Goal: Information Seeking & Learning: Learn about a topic

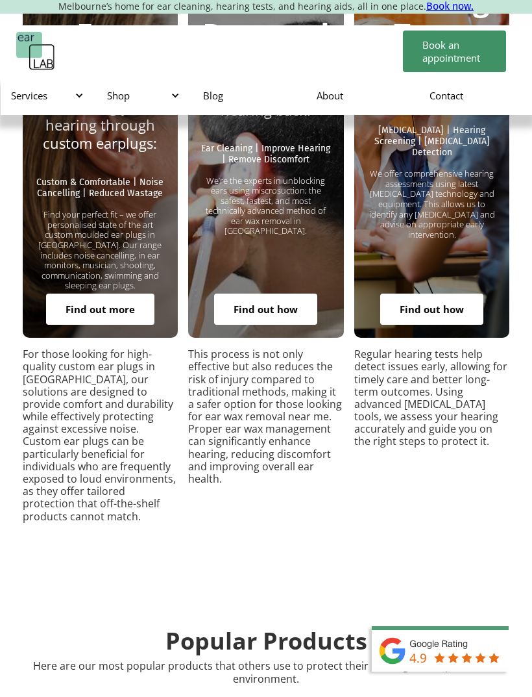
scroll to position [3242, 0]
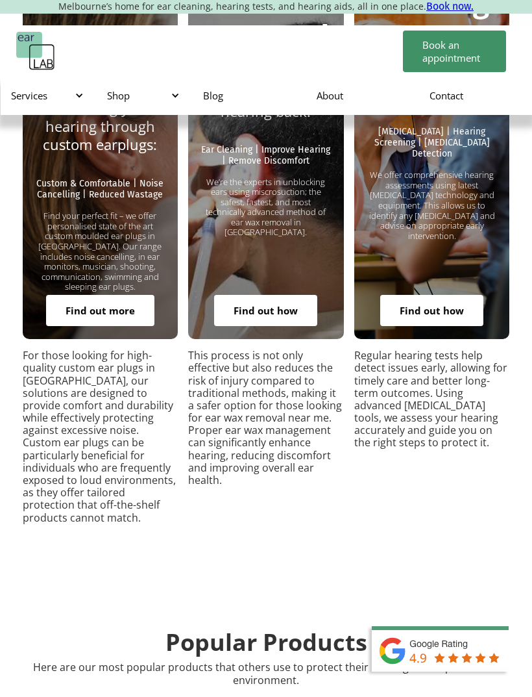
click at [283, 295] on link "Find out how" at bounding box center [265, 310] width 103 height 31
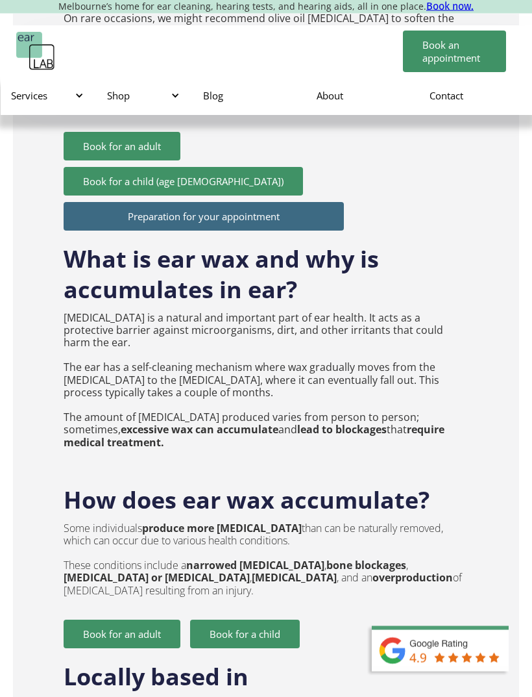
scroll to position [2213, 0]
click at [238, 648] on h2 "Locally based in [GEOGRAPHIC_DATA]" at bounding box center [266, 685] width 405 height 75
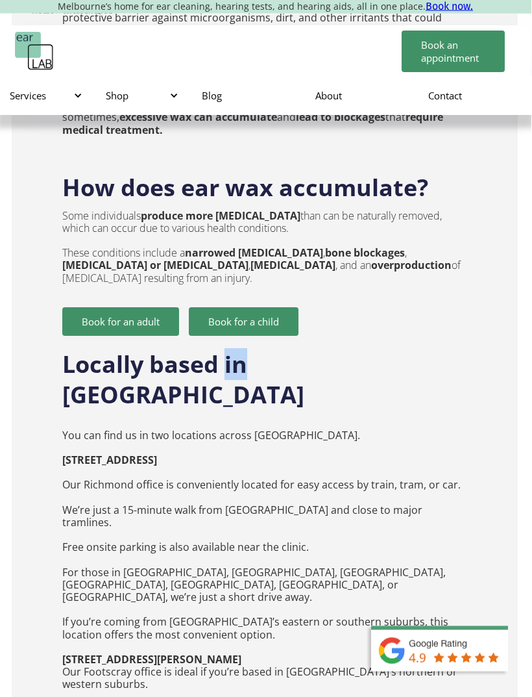
scroll to position [2537, 1]
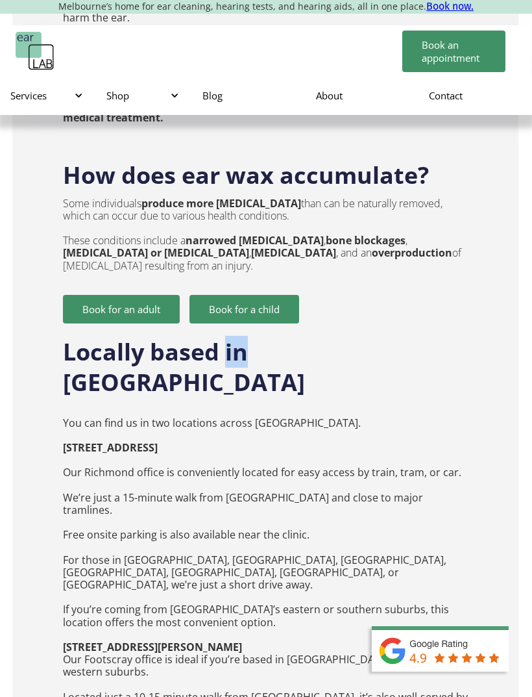
click at [175, 478] on p "You can find us in two locations across [GEOGRAPHIC_DATA]. [STREET_ADDRESS] ‍ O…" at bounding box center [265, 609] width 405 height 411
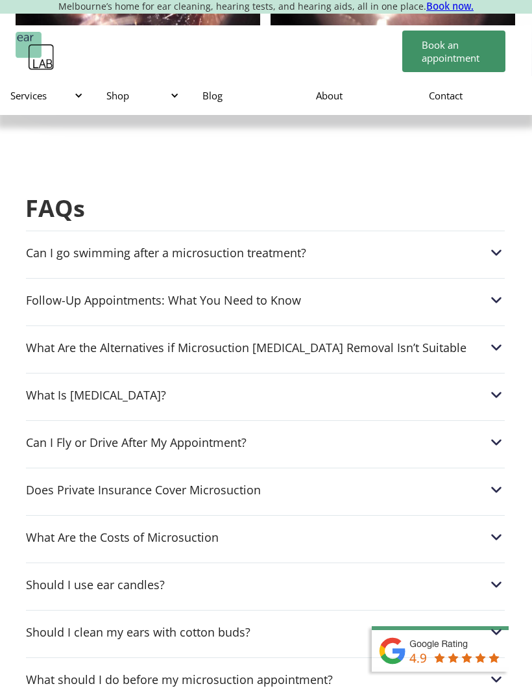
scroll to position [3944, 1]
click at [456, 387] on div "What Is [MEDICAL_DATA]?" at bounding box center [265, 395] width 479 height 17
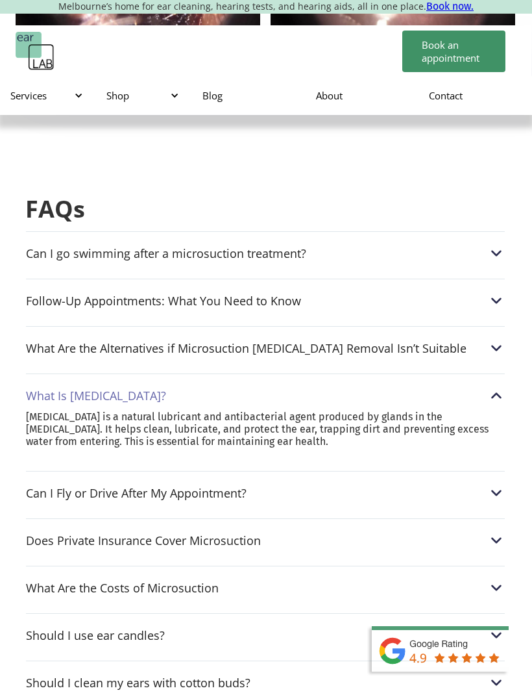
click at [456, 340] on div "What Are the Alternatives if Microsuction [MEDICAL_DATA] Removal Isn’t Suitable" at bounding box center [265, 348] width 479 height 17
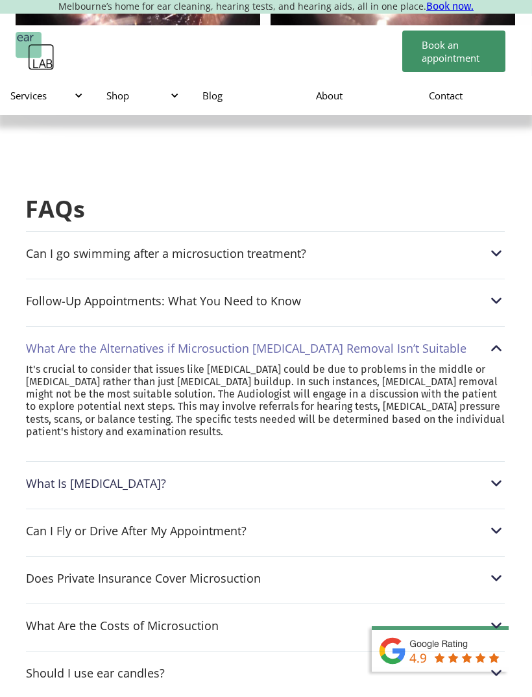
click at [475, 292] on div "Follow-Up Appointments: What You Need to Know" at bounding box center [265, 300] width 479 height 17
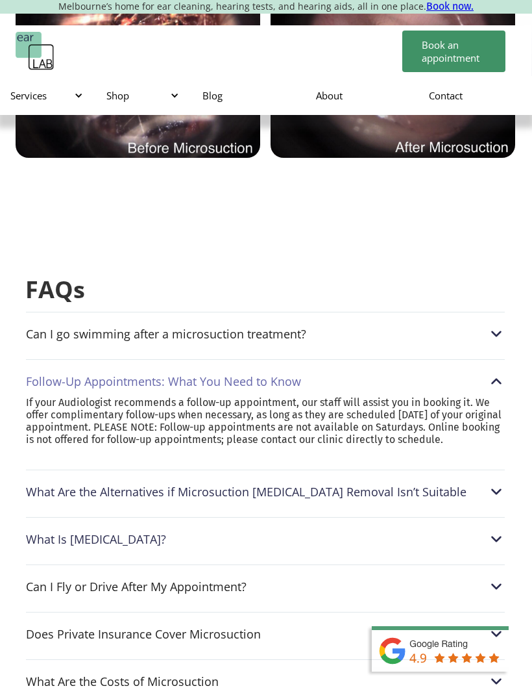
scroll to position [3864, 1]
click at [478, 372] on div "Follow-Up Appointments: What You Need to Know" at bounding box center [265, 380] width 479 height 17
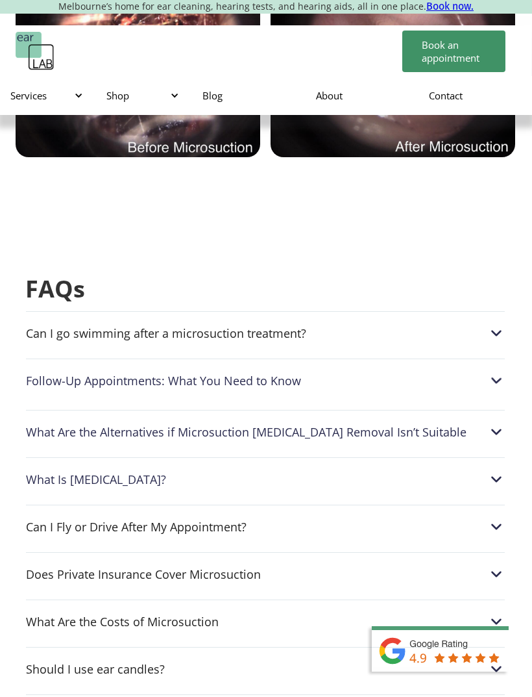
click at [470, 325] on div "Can I go swimming after a microsuction treatment?" at bounding box center [265, 333] width 479 height 17
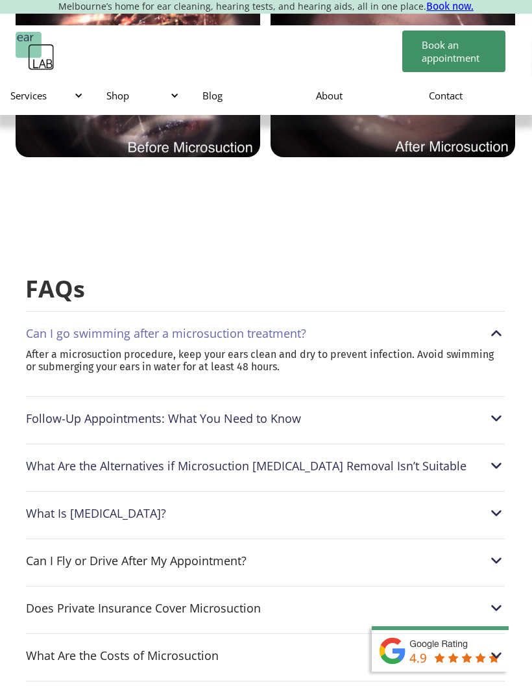
click at [482, 325] on div "Can I go swimming after a microsuction treatment?" at bounding box center [265, 333] width 479 height 17
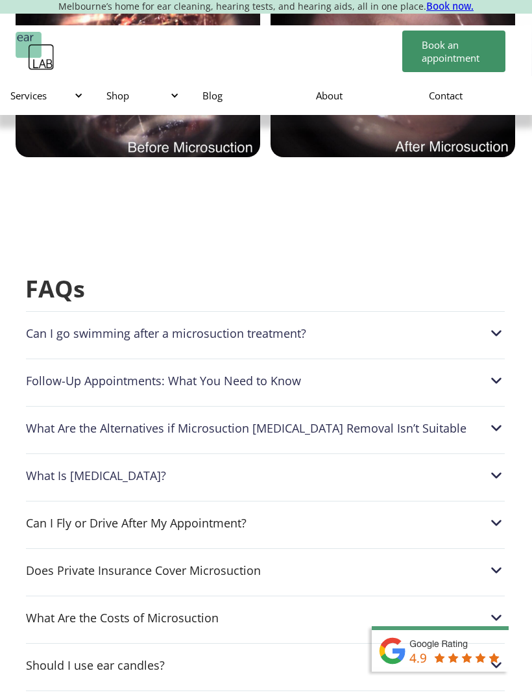
click at [464, 467] on div "What Is [MEDICAL_DATA]?" at bounding box center [265, 475] width 479 height 17
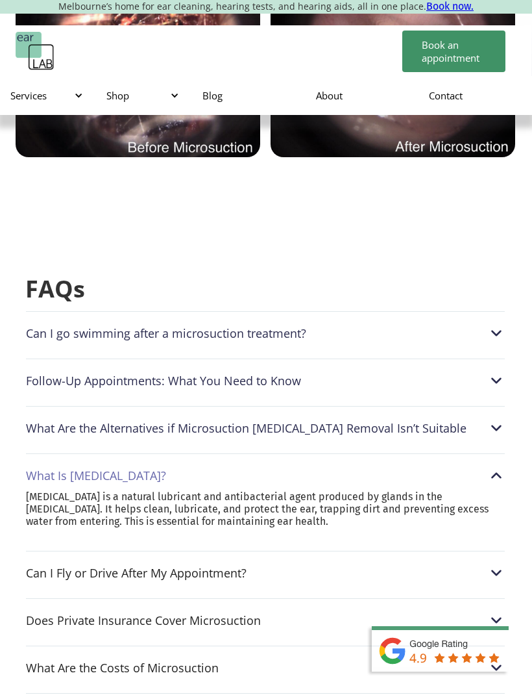
click at [466, 467] on div "What Is Earwax?" at bounding box center [265, 475] width 479 height 17
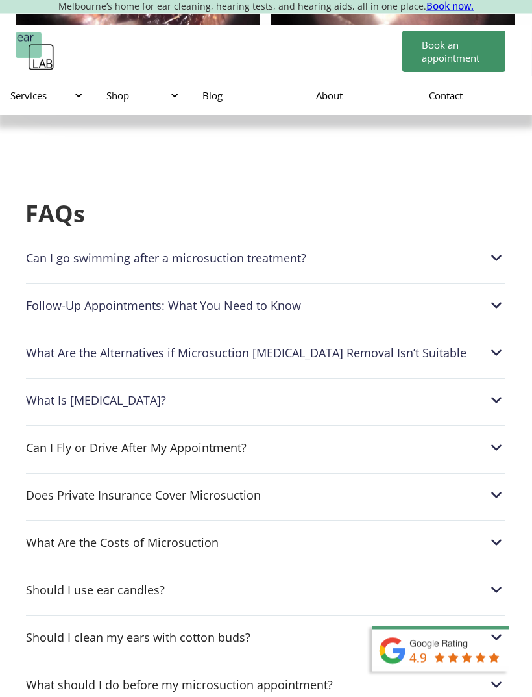
scroll to position [3939, 1]
click at [449, 439] on div "Can I Fly or Drive After My Appointment?" at bounding box center [265, 447] width 479 height 17
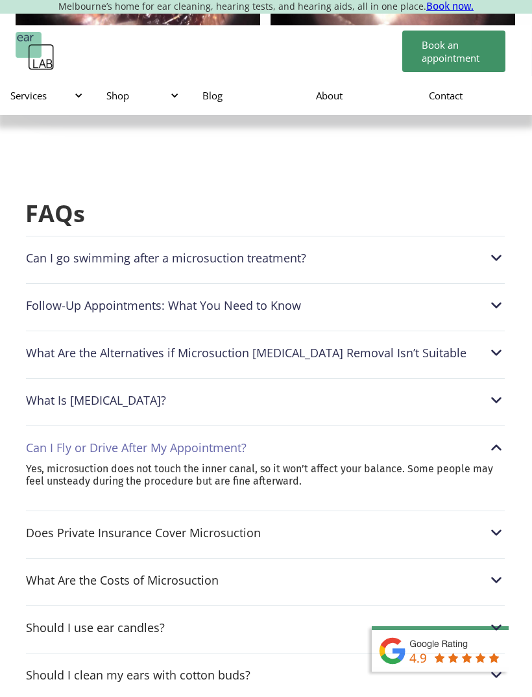
click at [467, 439] on div "Can I Fly or Drive After My Appointment?" at bounding box center [265, 447] width 479 height 17
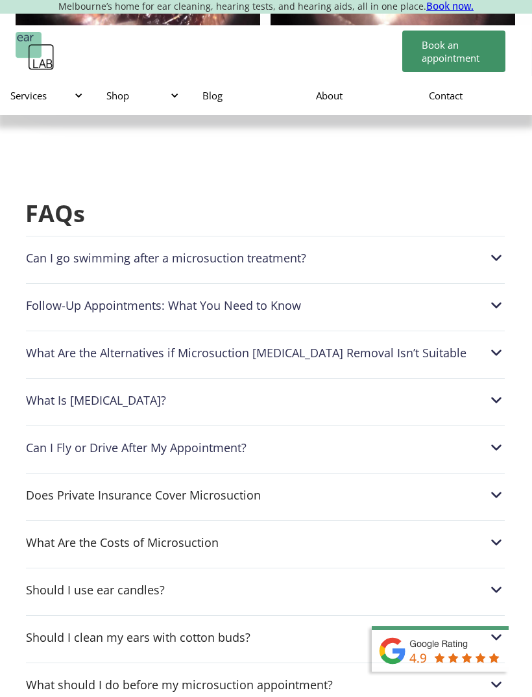
click at [473, 486] on div "Does Private Insurance Cover Microsuction" at bounding box center [265, 494] width 479 height 17
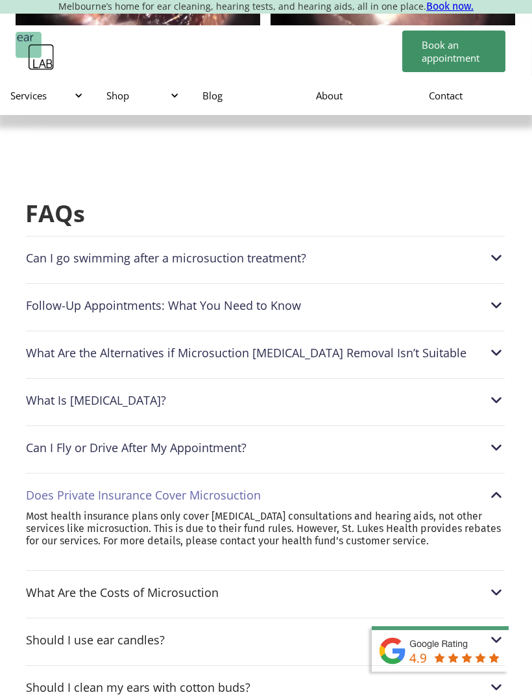
click at [482, 486] on div "Does Private Insurance Cover Microsuction" at bounding box center [265, 494] width 479 height 17
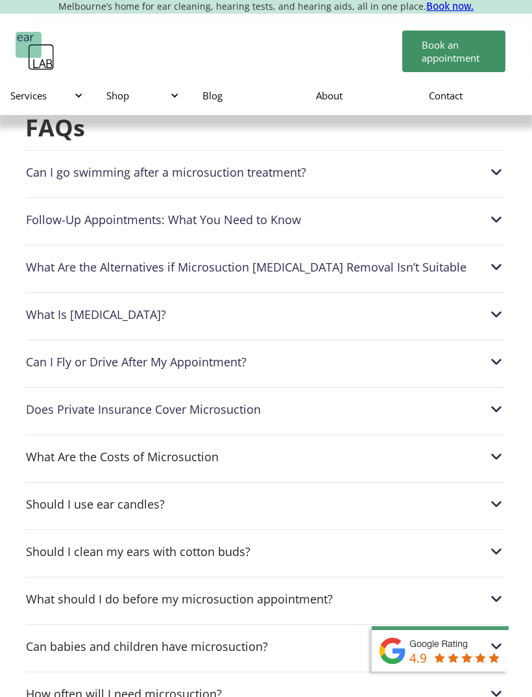
scroll to position [4026, 1]
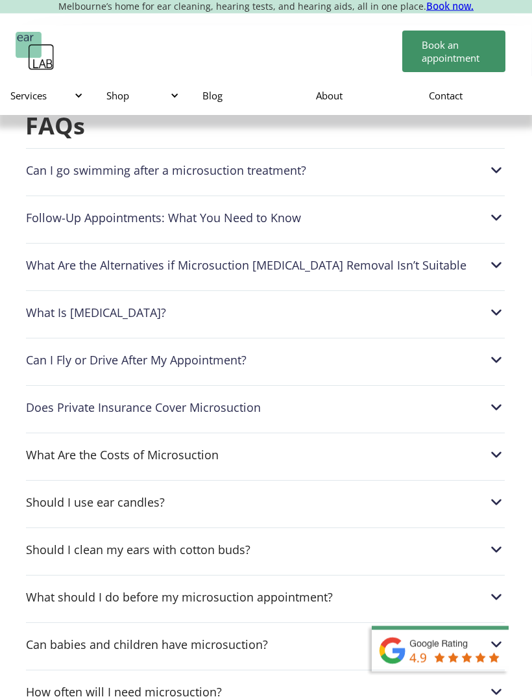
click at [494, 494] on img at bounding box center [496, 502] width 17 height 17
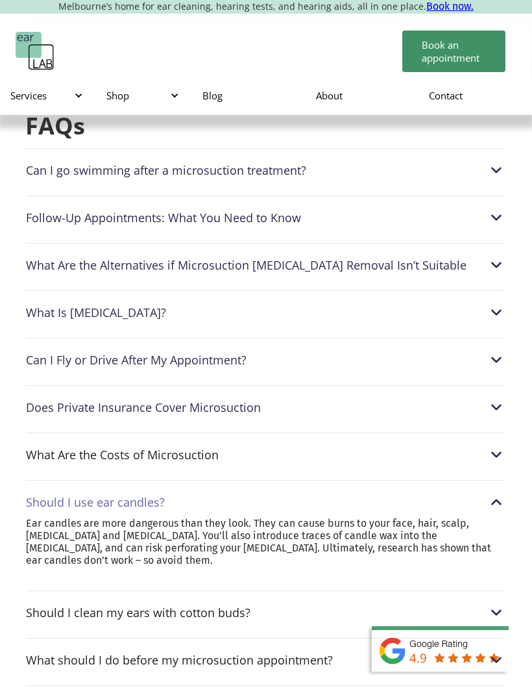
click at [497, 493] on img at bounding box center [496, 501] width 17 height 17
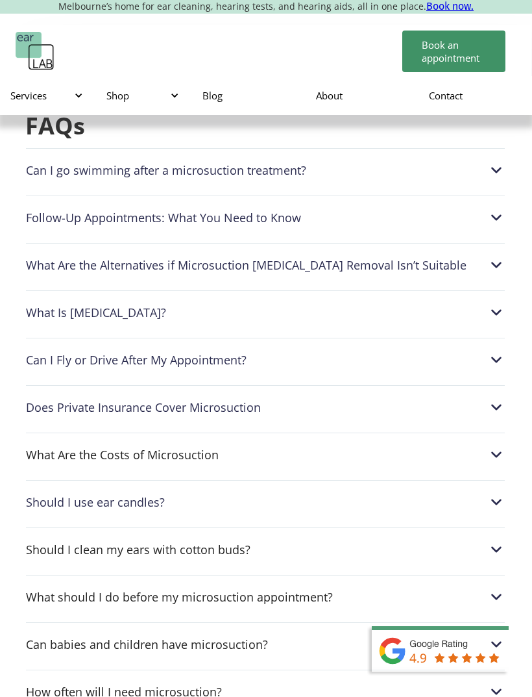
click at [493, 446] on img at bounding box center [496, 454] width 17 height 17
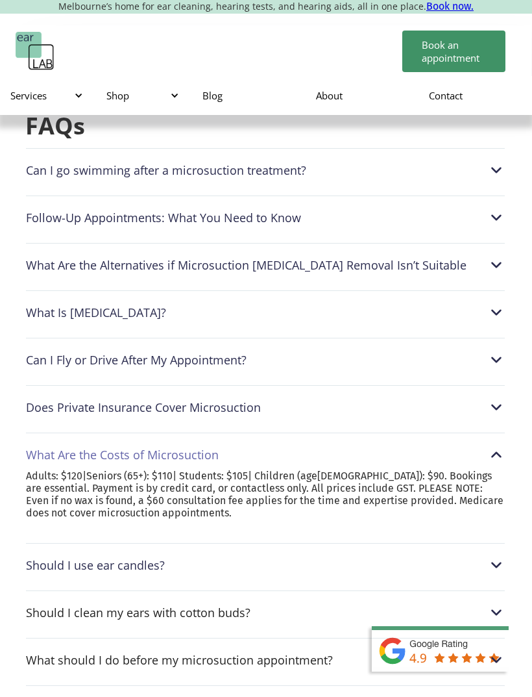
click at [498, 446] on img at bounding box center [496, 454] width 17 height 17
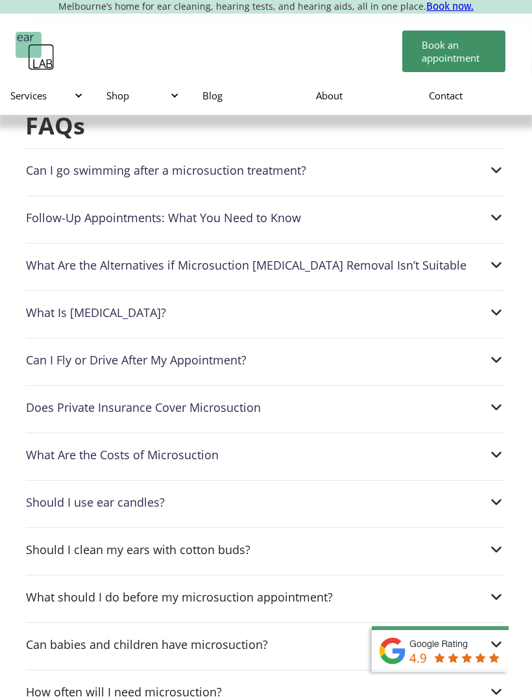
scroll to position [4026, 0]
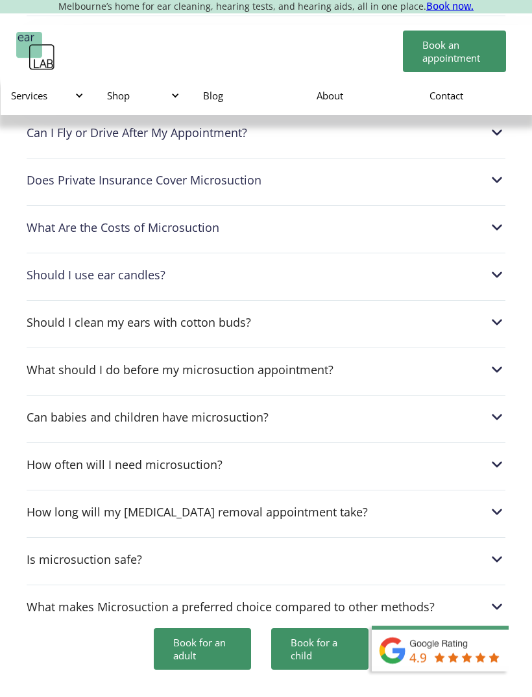
click at [473, 551] on div "Is microsuction safe?" at bounding box center [266, 559] width 479 height 17
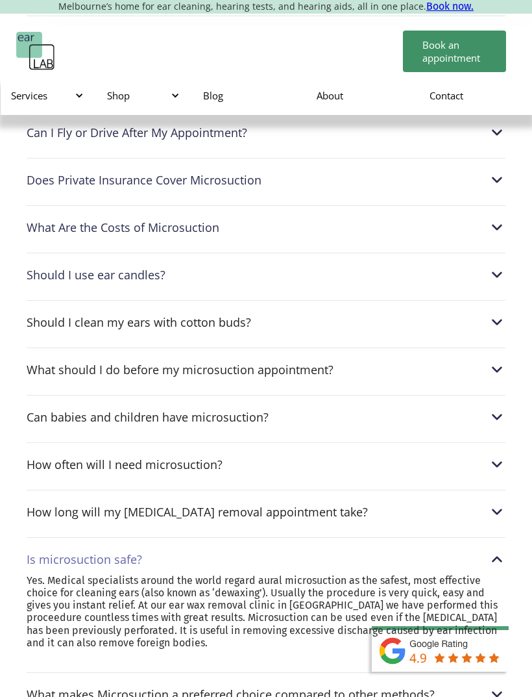
click at [479, 442] on div "How often will I need microsuction? Everyone produces ear wax at a different ra…" at bounding box center [266, 460] width 479 height 37
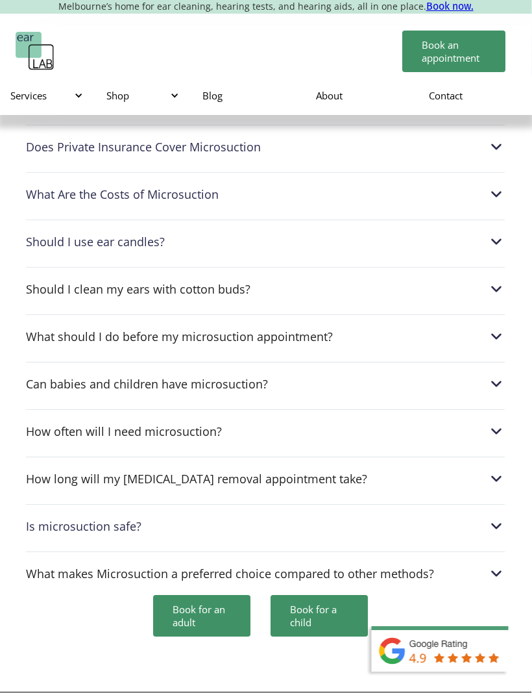
scroll to position [4287, 1]
click at [484, 470] on div "How long will my earwax removal appointment take?" at bounding box center [265, 478] width 479 height 17
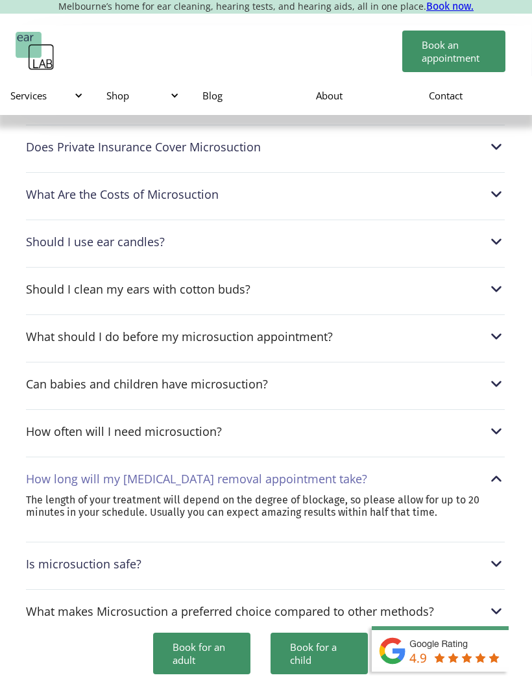
scroll to position [4287, 0]
click at [495, 470] on img at bounding box center [497, 478] width 17 height 17
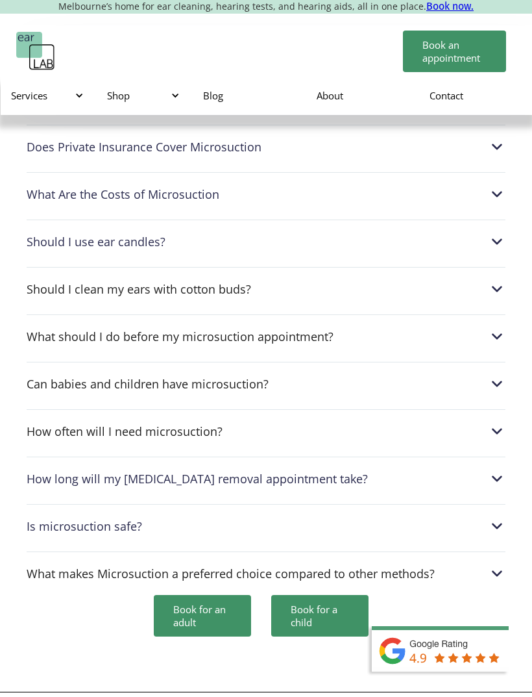
click at [499, 423] on img at bounding box center [497, 431] width 17 height 17
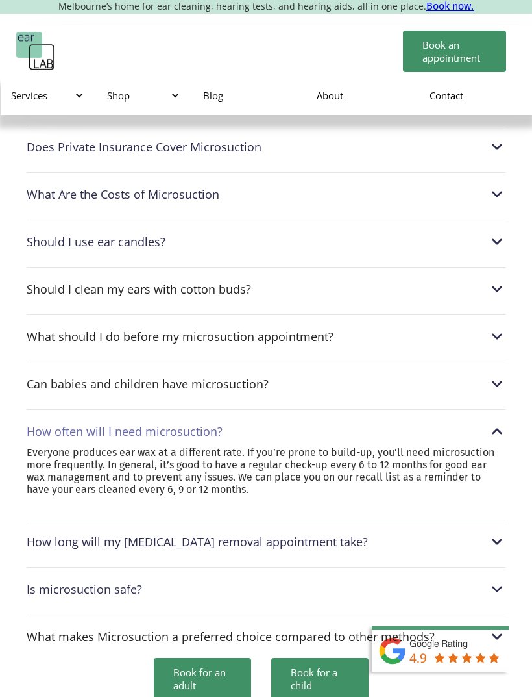
click at [499, 423] on img at bounding box center [497, 431] width 17 height 17
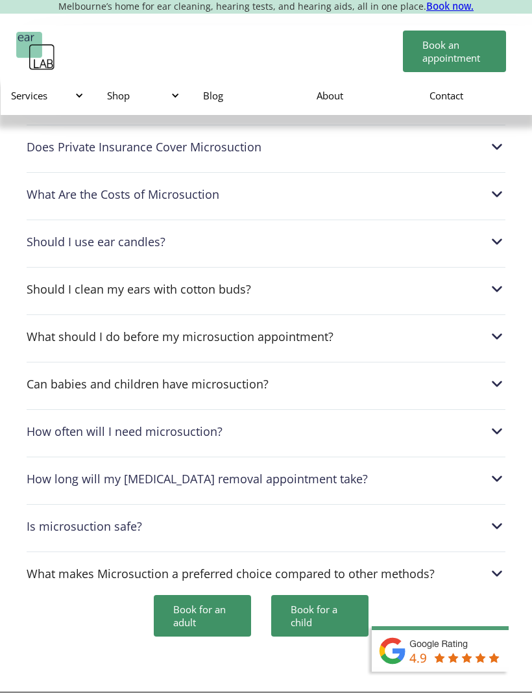
click at [499, 375] on img at bounding box center [497, 383] width 17 height 17
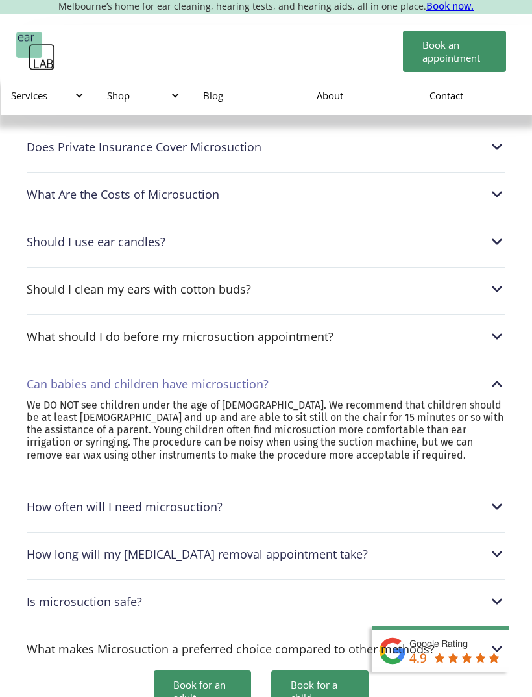
click at [495, 375] on img at bounding box center [497, 383] width 17 height 17
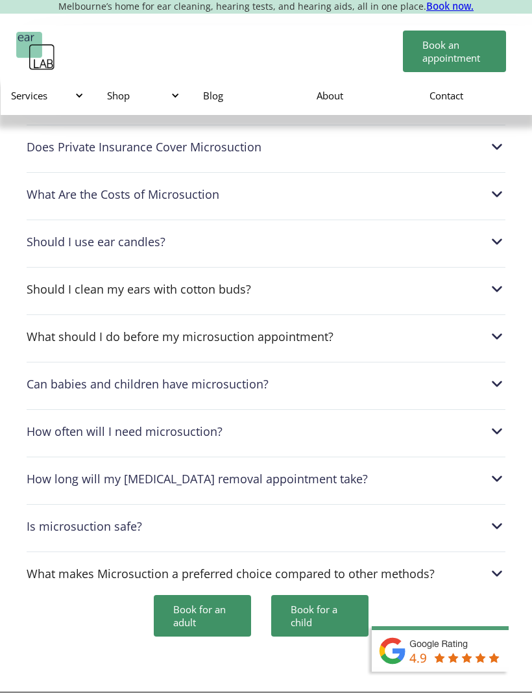
click at [498, 375] on img at bounding box center [497, 383] width 17 height 17
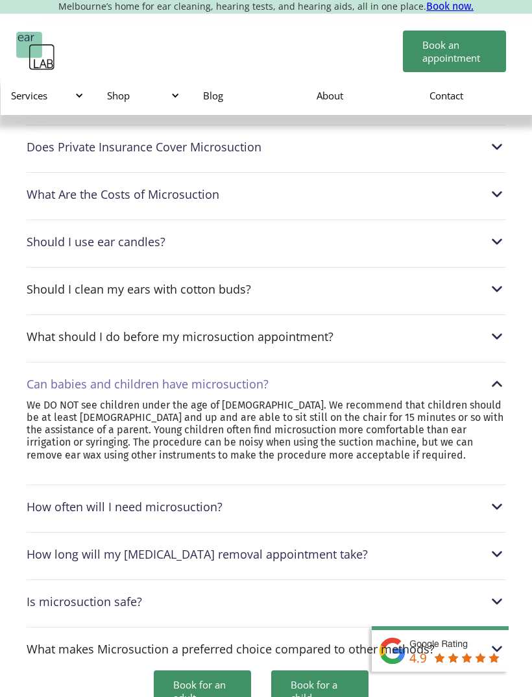
click at [494, 375] on img at bounding box center [497, 383] width 17 height 17
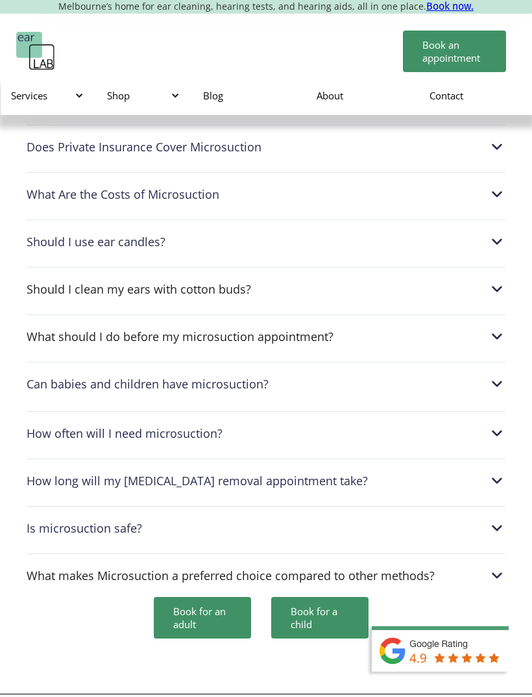
click at [501, 328] on img at bounding box center [497, 336] width 17 height 17
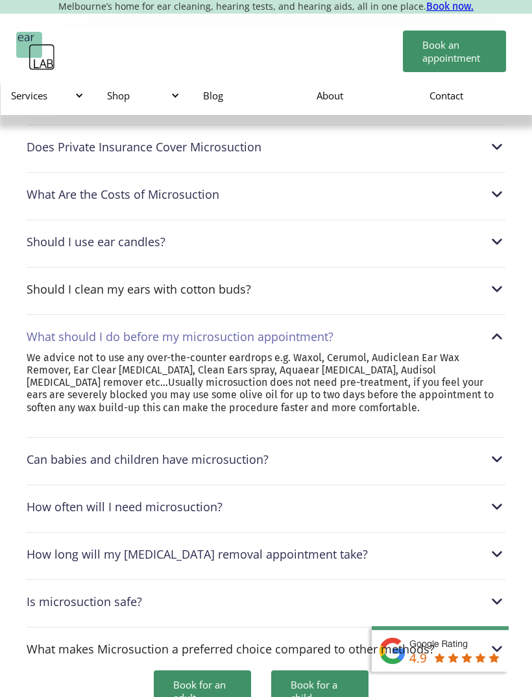
click at [496, 328] on img at bounding box center [497, 336] width 17 height 17
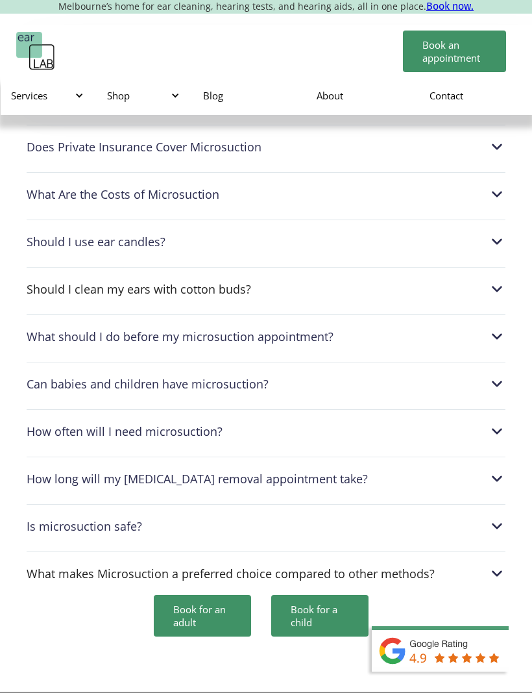
click at [371, 517] on div "Is microsuction safe?" at bounding box center [266, 525] width 479 height 17
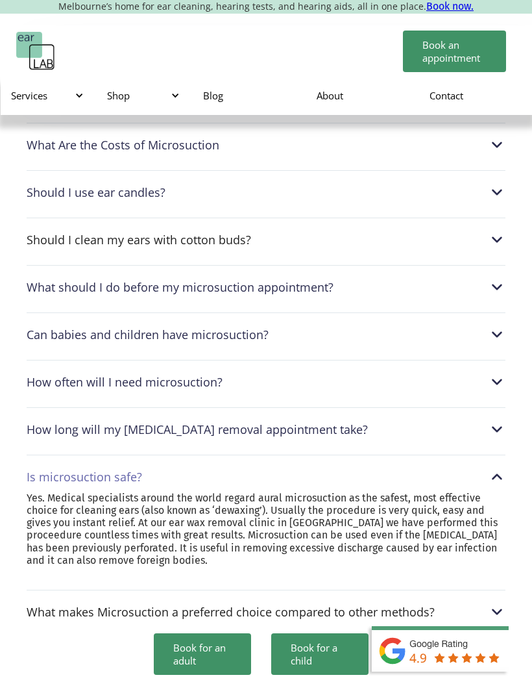
scroll to position [4337, 0]
click at [490, 467] on img at bounding box center [497, 475] width 17 height 17
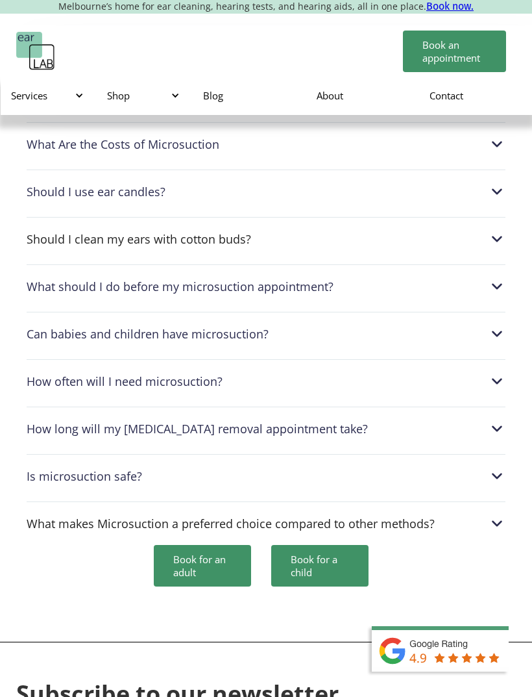
click at [490, 420] on img at bounding box center [497, 428] width 17 height 17
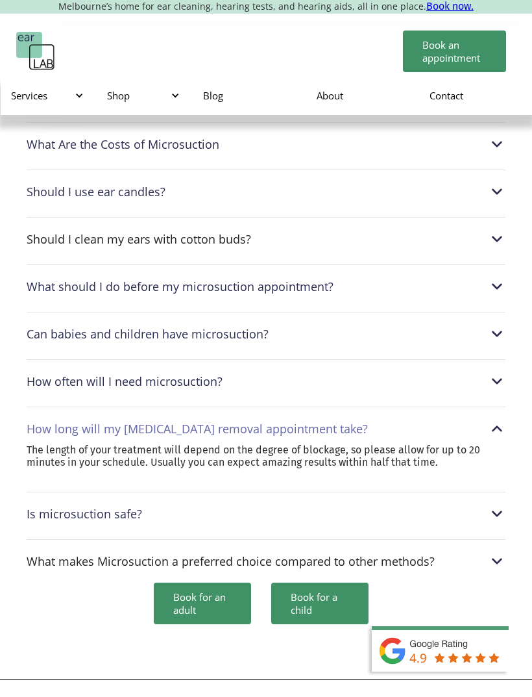
click at [491, 420] on img at bounding box center [497, 428] width 17 height 17
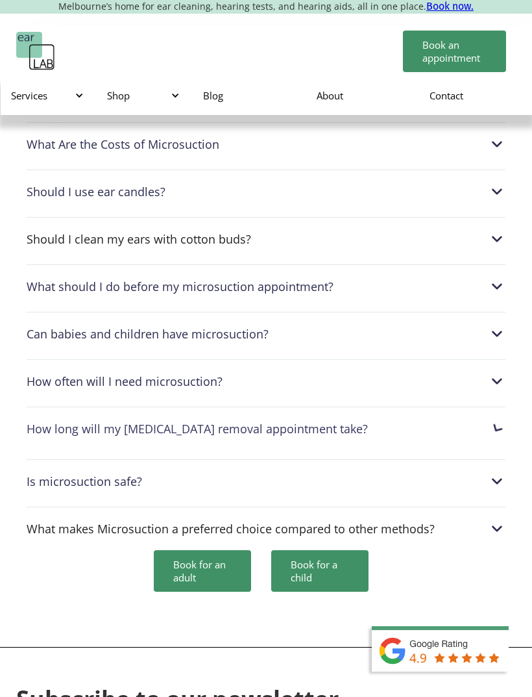
click at [493, 406] on div "How long will my earwax removal appointment take? The length of your treatment …" at bounding box center [266, 427] width 479 height 42
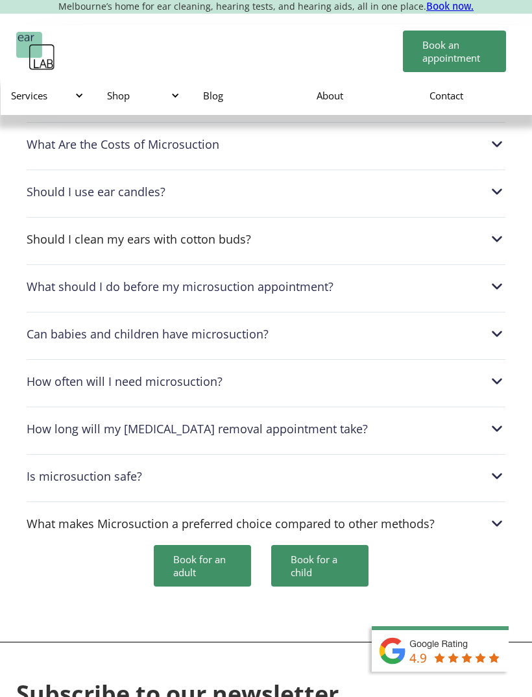
click at [495, 406] on div "How long will my earwax removal appointment take? The length of your treatment …" at bounding box center [266, 424] width 479 height 37
click at [498, 420] on img at bounding box center [497, 428] width 17 height 17
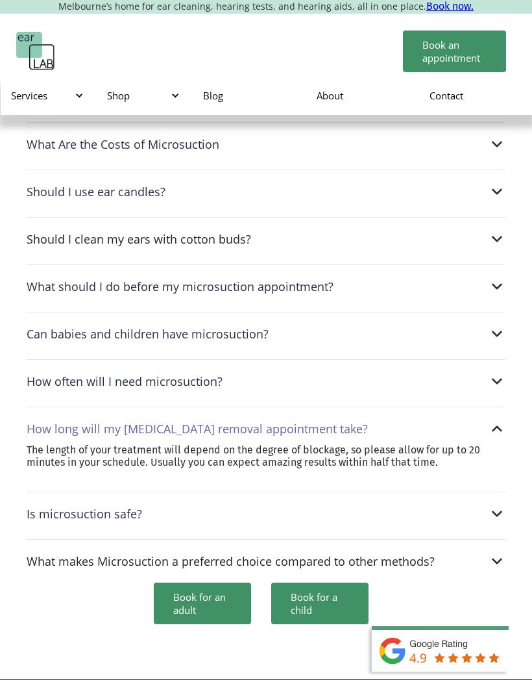
click at [494, 420] on img at bounding box center [497, 428] width 17 height 17
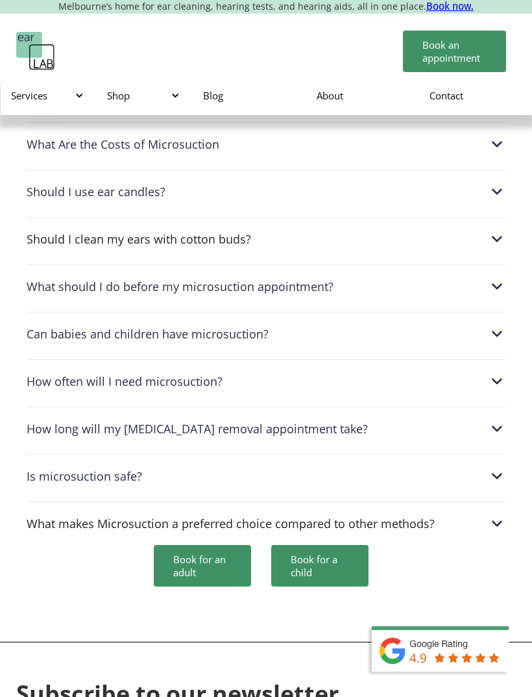
click at [493, 420] on img at bounding box center [497, 428] width 17 height 17
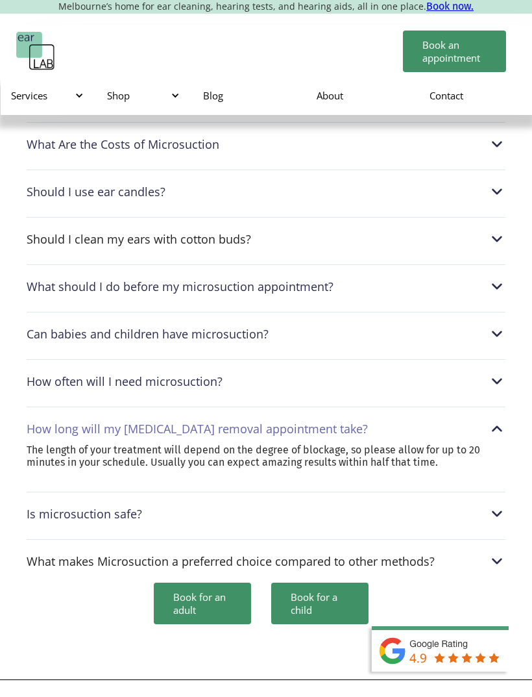
click at [493, 420] on img at bounding box center [497, 428] width 17 height 17
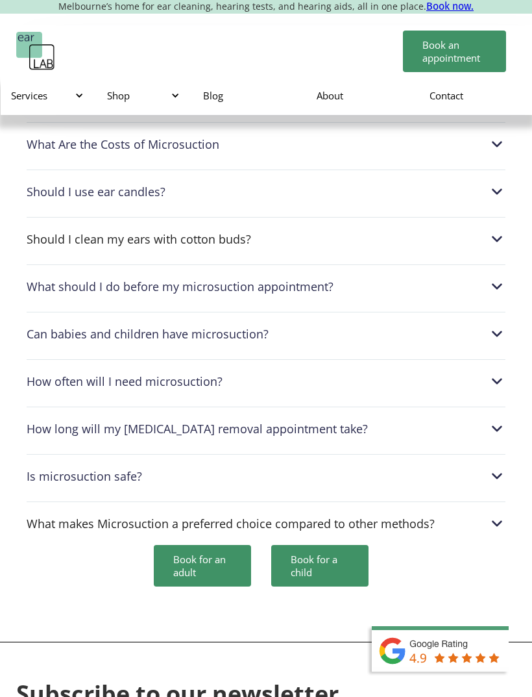
click at [454, 515] on div "What makes Microsuction a preferred choice compared to other methods?" at bounding box center [266, 523] width 479 height 17
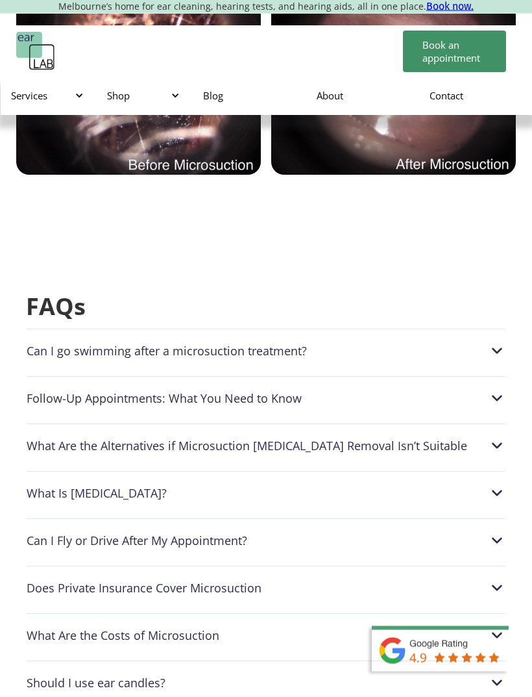
scroll to position [3846, 0]
click at [414, 437] on div "What Are the Alternatives if Microsuction Earwax Removal Isn’t Suitable" at bounding box center [266, 445] width 479 height 17
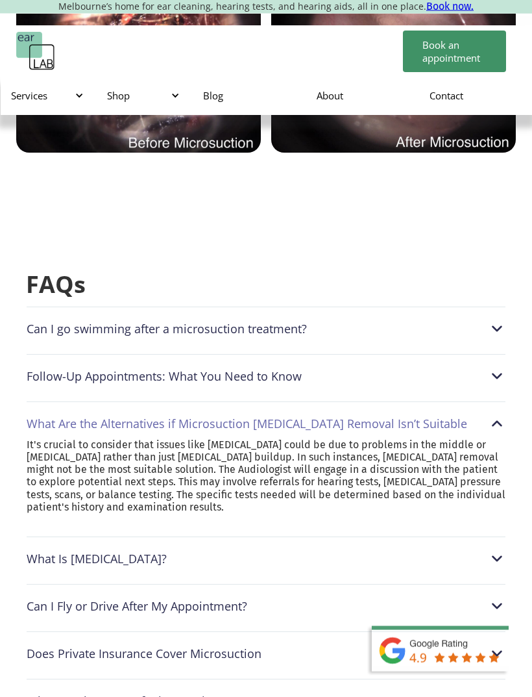
scroll to position [3868, 0]
click at [385, 550] on div "What Is Earwax?" at bounding box center [266, 558] width 479 height 17
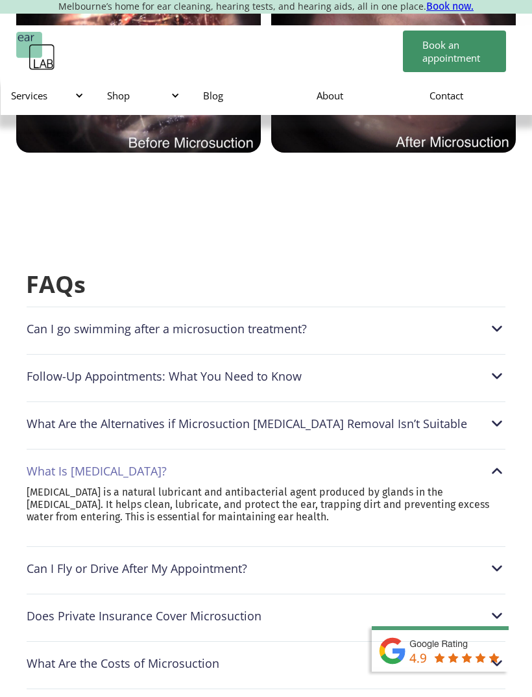
click at [305, 470] on div "Can I go swimming after a microsuction treatment? After a microsuction procedur…" at bounding box center [266, 681] width 480 height 751
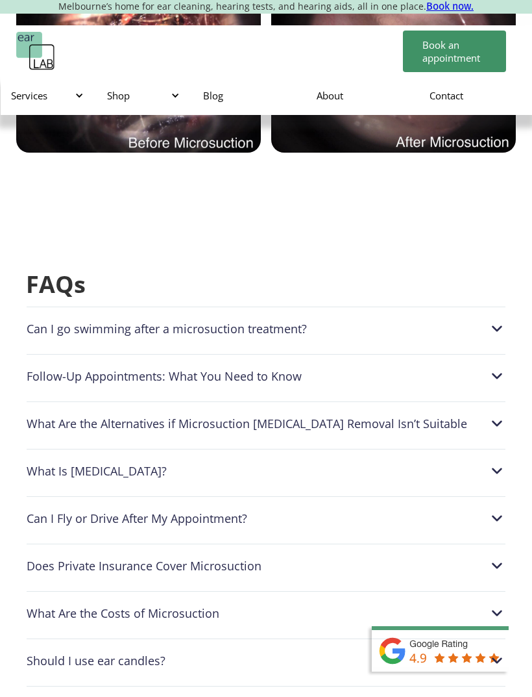
click at [325, 510] on div "Can I Fly or Drive After My Appointment?" at bounding box center [266, 518] width 479 height 17
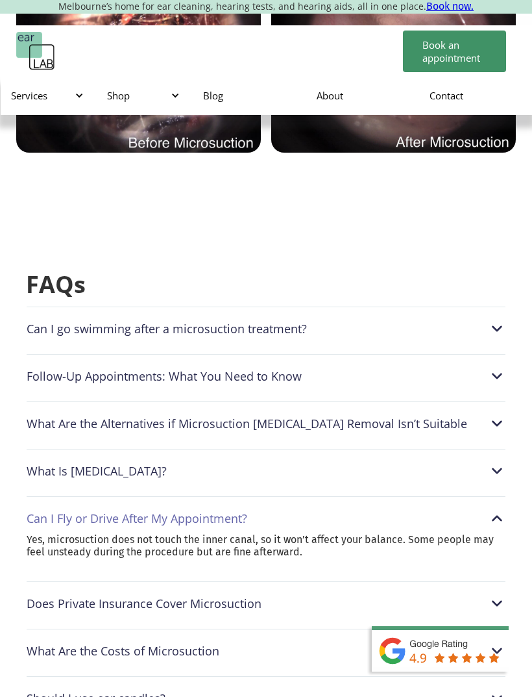
click at [385, 417] on div "What Are the Alternatives if Microsuction Earwax Removal Isn’t Suitable" at bounding box center [247, 423] width 441 height 13
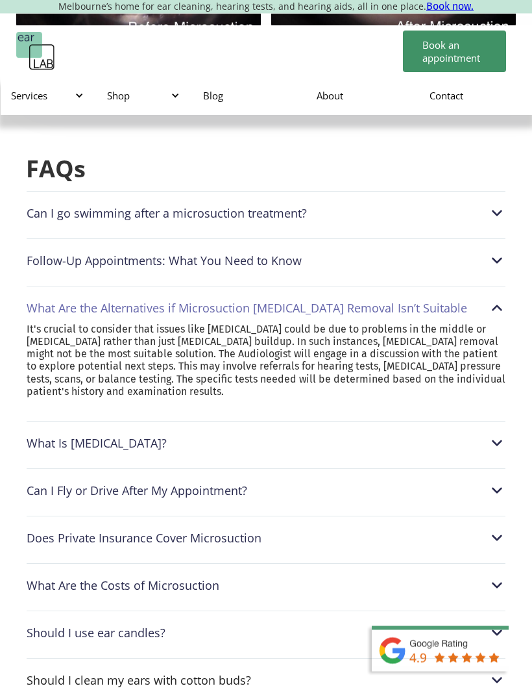
scroll to position [3984, 0]
click at [504, 299] on img at bounding box center [497, 307] width 17 height 17
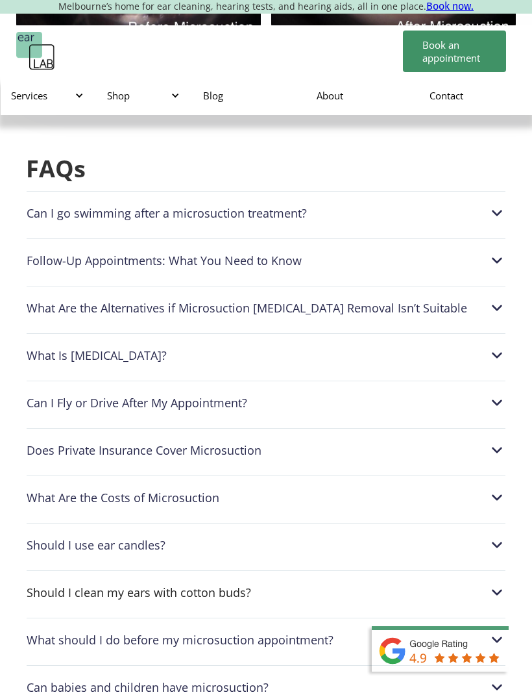
click at [495, 347] on img at bounding box center [497, 355] width 17 height 17
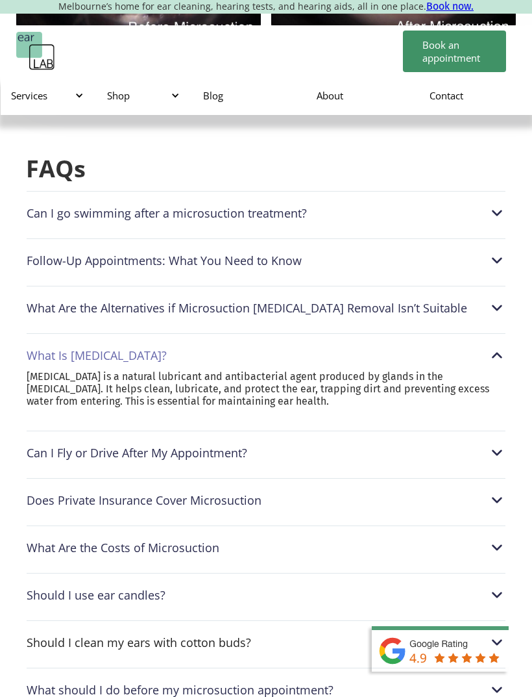
click at [485, 347] on div "What Is Earwax?" at bounding box center [266, 355] width 479 height 17
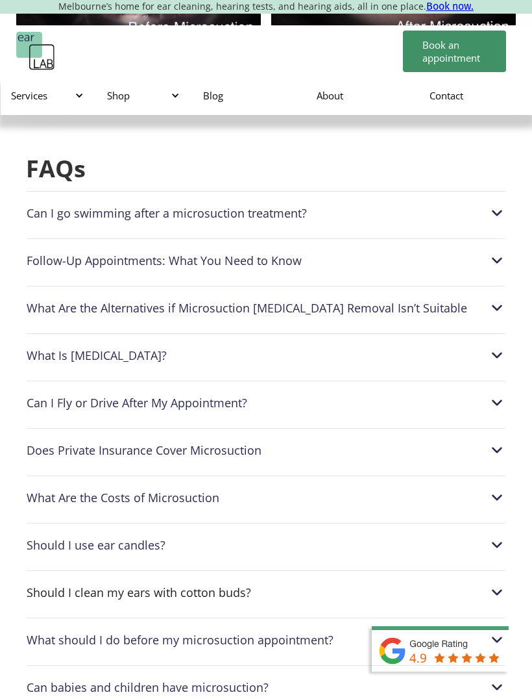
click at [373, 442] on div "Does Private Insurance Cover Microsuction" at bounding box center [266, 450] width 479 height 17
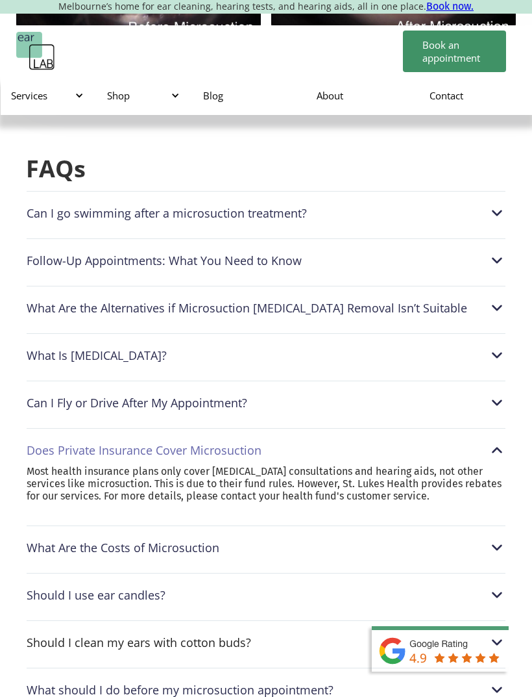
click at [383, 442] on div "Does Private Insurance Cover Microsuction" at bounding box center [266, 450] width 479 height 17
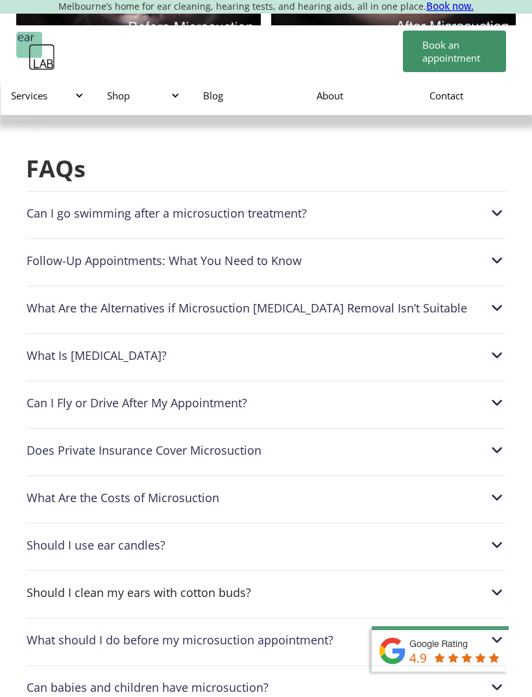
click at [301, 536] on div "Should I use ear candles?" at bounding box center [266, 544] width 479 height 17
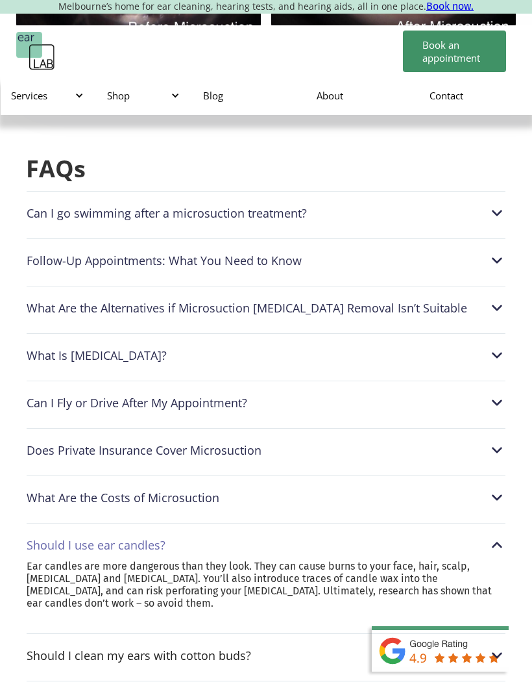
scroll to position [3983, 0]
click at [504, 537] on img at bounding box center [497, 545] width 17 height 17
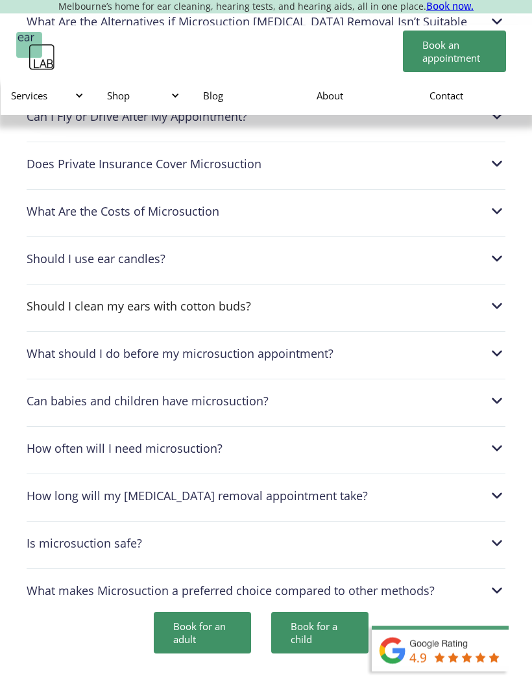
scroll to position [4272, 0]
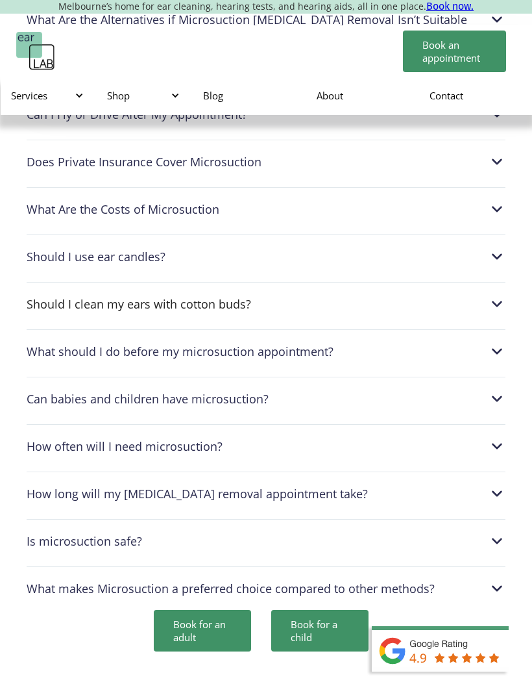
click at [360, 532] on div "Is microsuction safe?" at bounding box center [266, 540] width 479 height 17
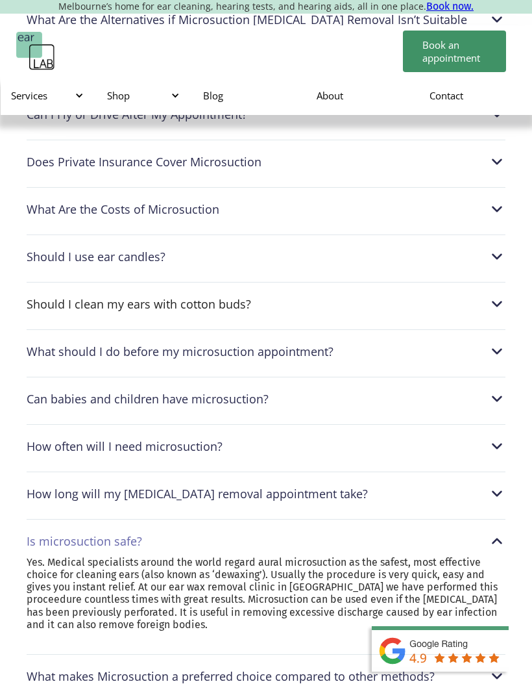
click at [363, 532] on div "Is microsuction safe?" at bounding box center [266, 540] width 479 height 17
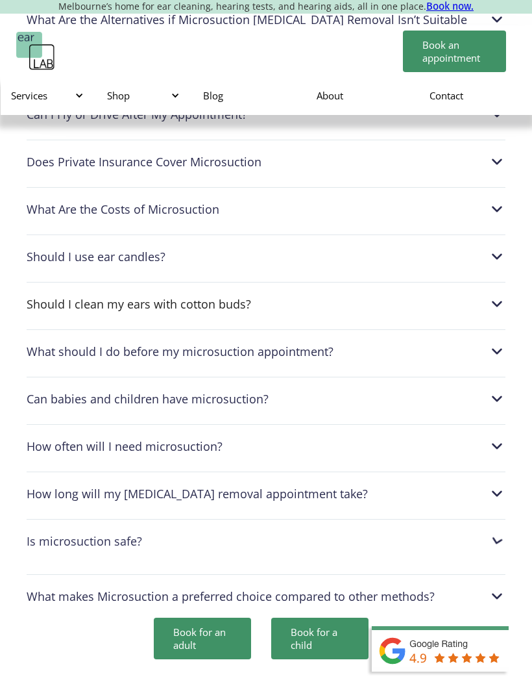
click at [390, 485] on div "How long will my earwax removal appointment take?" at bounding box center [266, 493] width 479 height 17
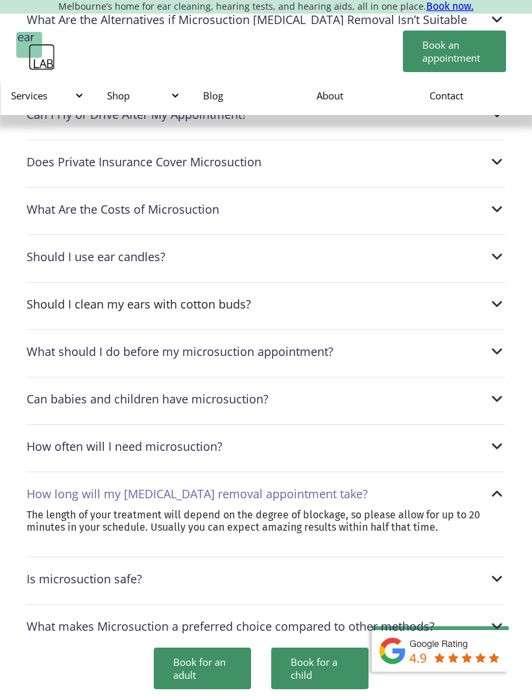
click at [386, 485] on div "How long will my earwax removal appointment take?" at bounding box center [266, 493] width 479 height 17
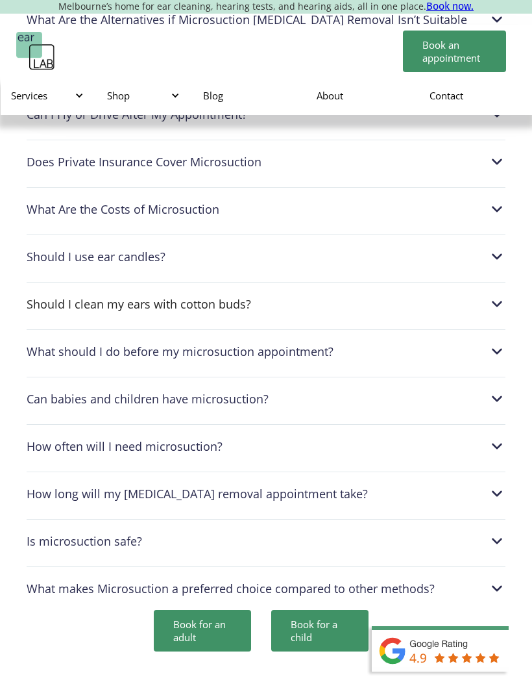
click at [398, 438] on div "How often will I need microsuction?" at bounding box center [266, 446] width 479 height 17
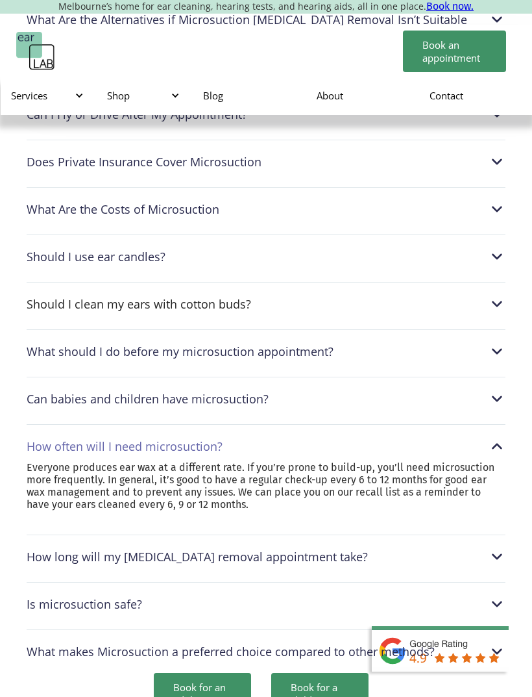
click at [404, 438] on div "How often will I need microsuction?" at bounding box center [266, 446] width 479 height 17
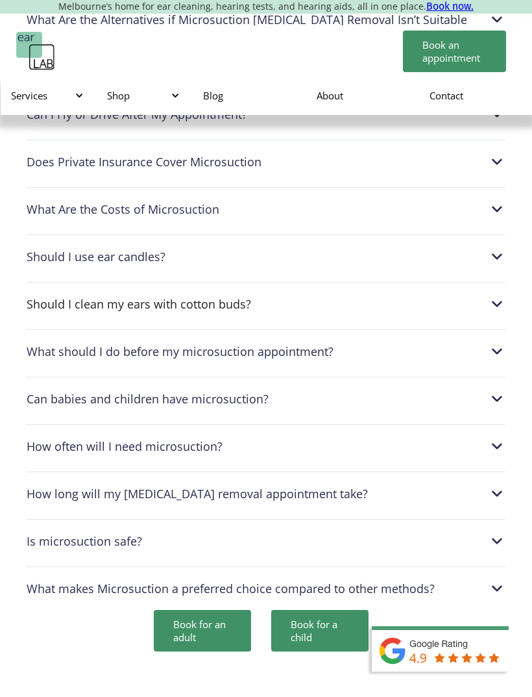
click at [429, 390] on div "Can babies and children have microsuction?" at bounding box center [266, 398] width 479 height 17
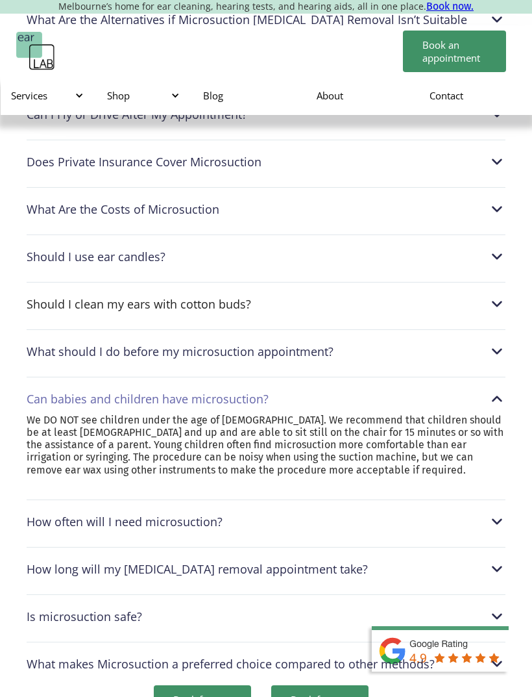
click at [425, 390] on div "Can babies and children have microsuction?" at bounding box center [266, 398] width 479 height 17
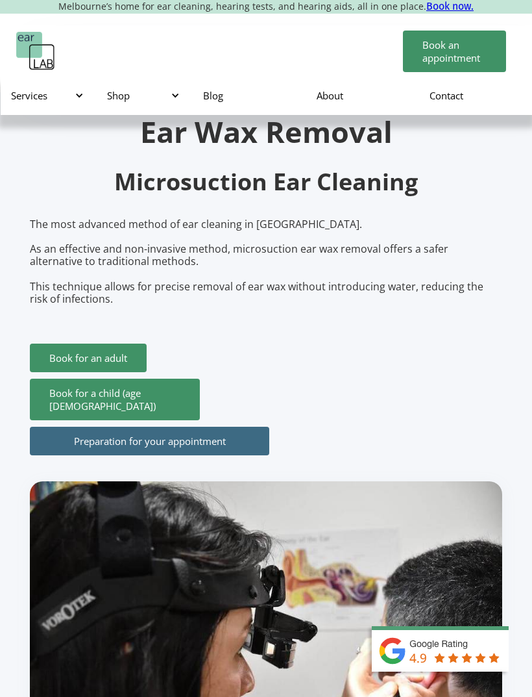
scroll to position [0, 0]
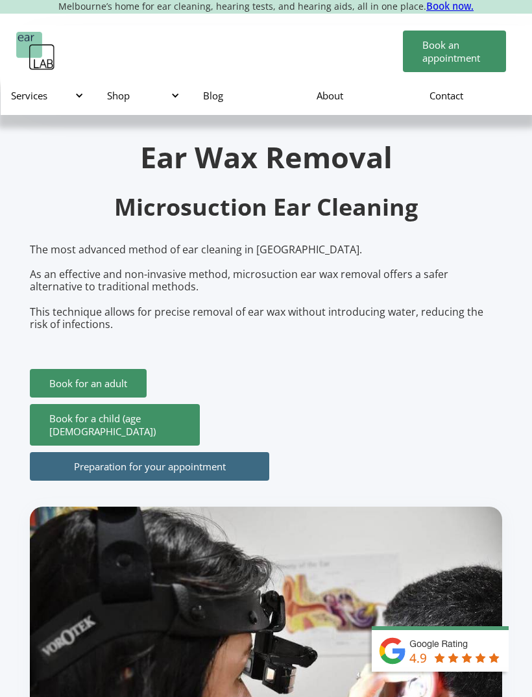
click at [33, 90] on div "Services" at bounding box center [46, 95] width 70 height 13
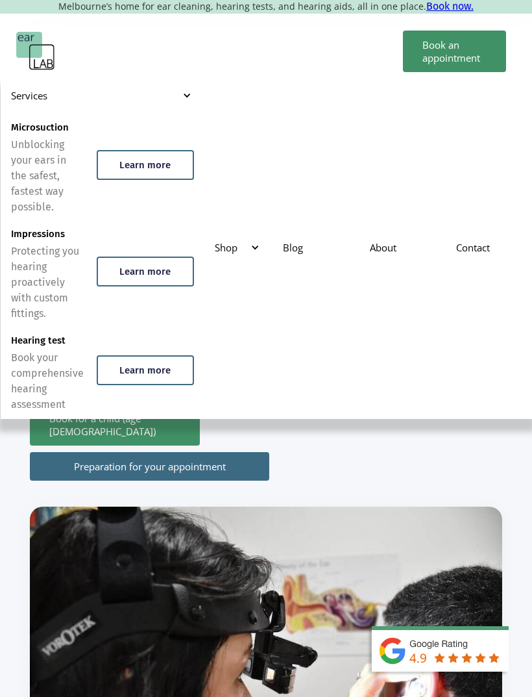
click at [17, 140] on div "Unblocking your ears in the safest, fastest way possible." at bounding box center [47, 176] width 73 height 78
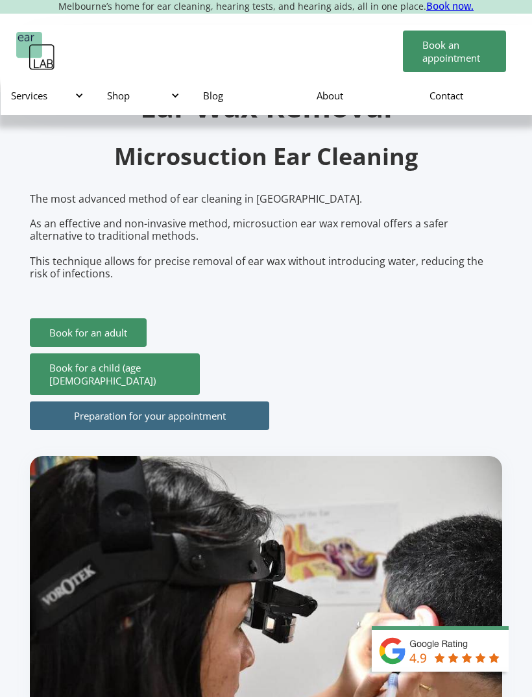
scroll to position [50, 0]
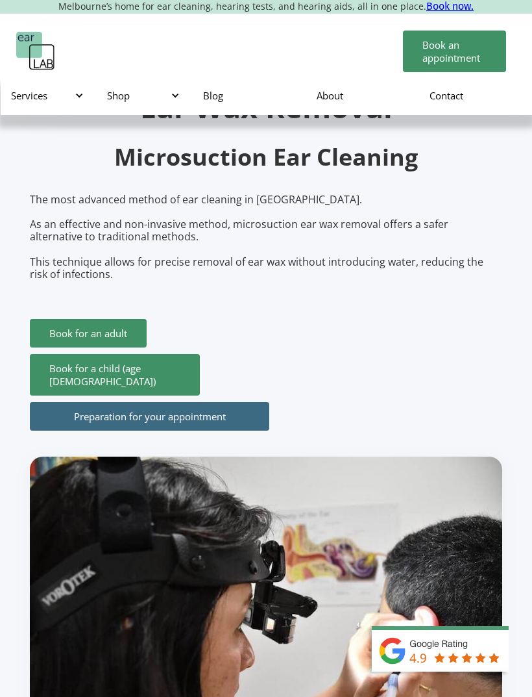
click at [173, 430] on link "Preparation for your appointment" at bounding box center [150, 416] width 240 height 29
